Goal: Task Accomplishment & Management: Complete application form

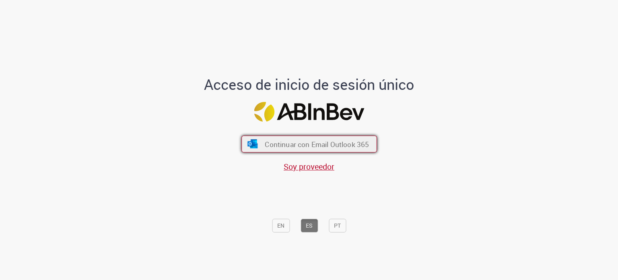
click at [338, 140] on span "Continuar con Email Outlook 365" at bounding box center [317, 143] width 104 height 9
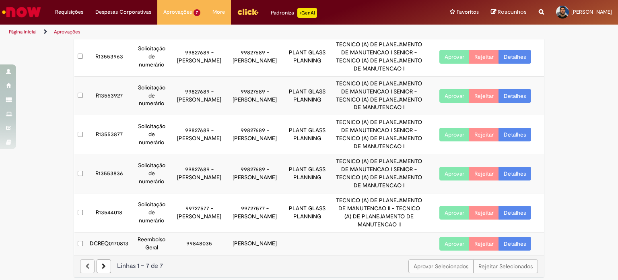
scroll to position [105, 0]
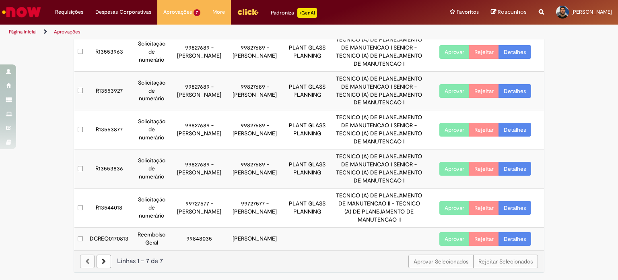
click at [519, 232] on link "Detalhes" at bounding box center [514, 239] width 33 height 14
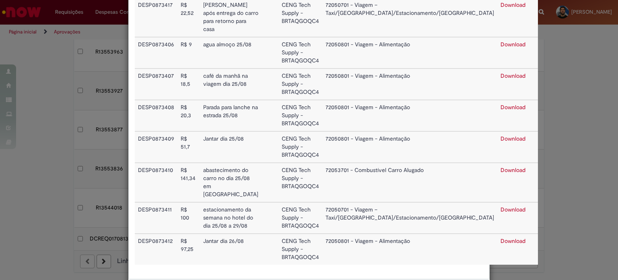
scroll to position [317, 0]
click at [500, 236] on link "Download" at bounding box center [512, 239] width 25 height 7
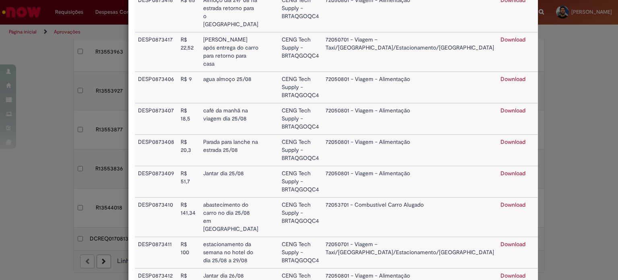
scroll to position [282, 0]
click at [500, 169] on link "Download" at bounding box center [512, 172] width 25 height 7
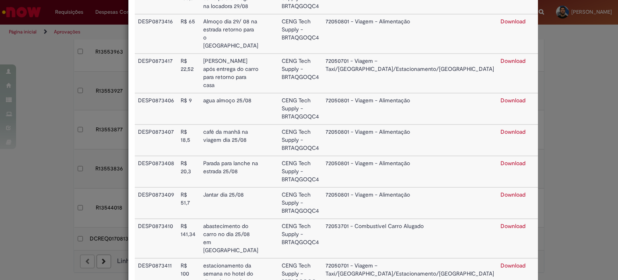
scroll to position [260, 0]
click at [500, 160] on link "Download" at bounding box center [512, 163] width 25 height 7
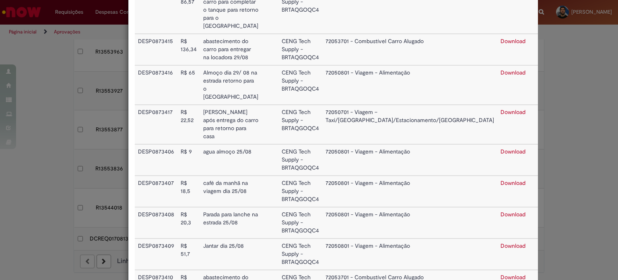
scroll to position [208, 0]
click at [500, 180] on link "Download" at bounding box center [512, 183] width 25 height 7
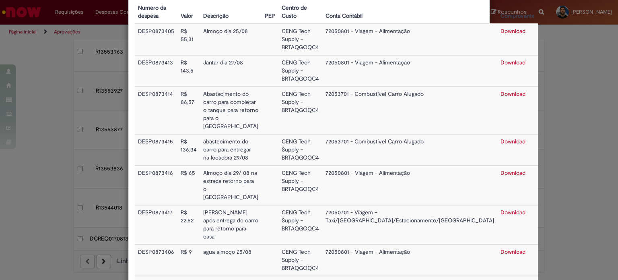
scroll to position [109, 0]
click at [500, 63] on link "Download" at bounding box center [512, 62] width 25 height 7
click at [500, 30] on link "Download" at bounding box center [512, 31] width 25 height 7
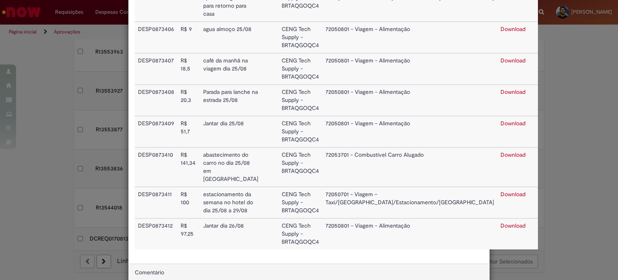
scroll to position [398, 0]
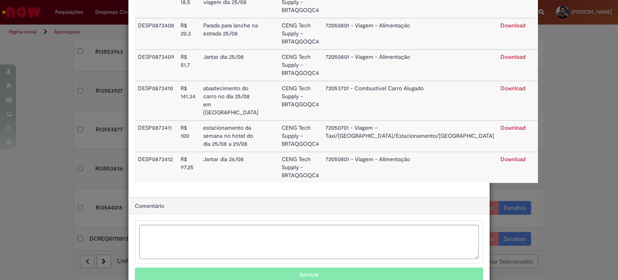
click at [332, 267] on button "Aprovar" at bounding box center [309, 274] width 348 height 14
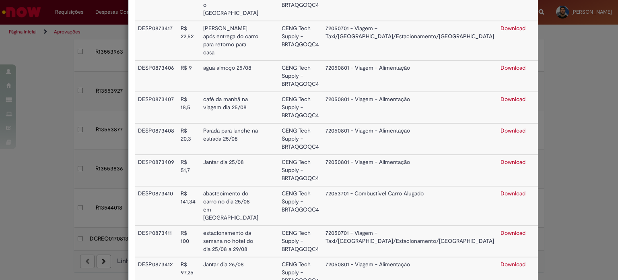
scroll to position [41, 0]
